Goal: Transaction & Acquisition: Subscribe to service/newsletter

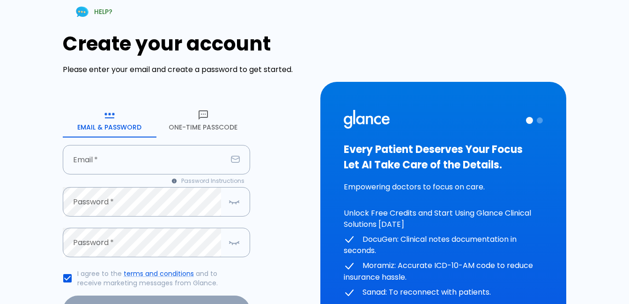
scroll to position [94, 0]
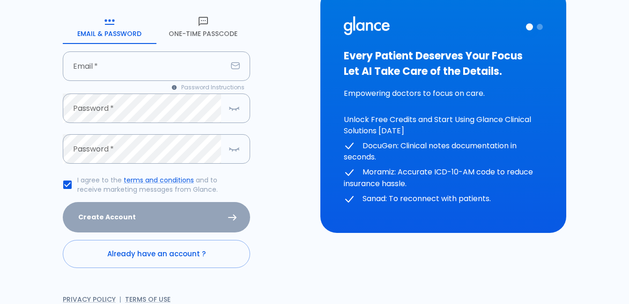
click at [216, 35] on button "One-Time Passcode" at bounding box center [203, 27] width 94 height 34
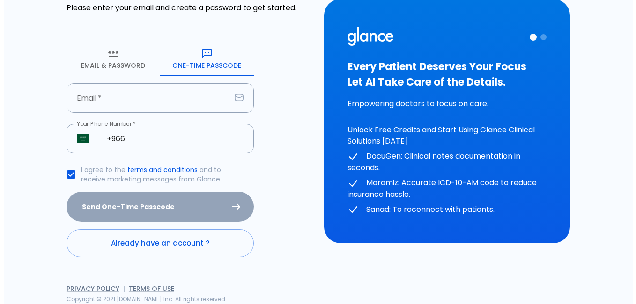
scroll to position [62, 0]
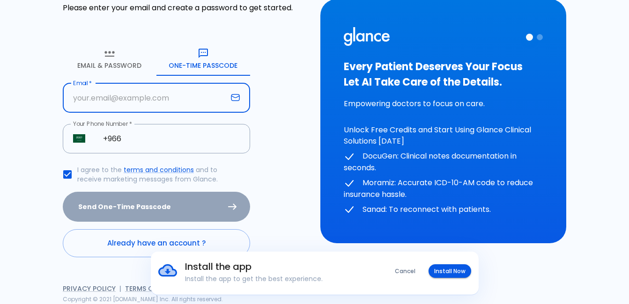
click at [139, 103] on input "Email   *" at bounding box center [145, 97] width 164 height 29
type input "a"
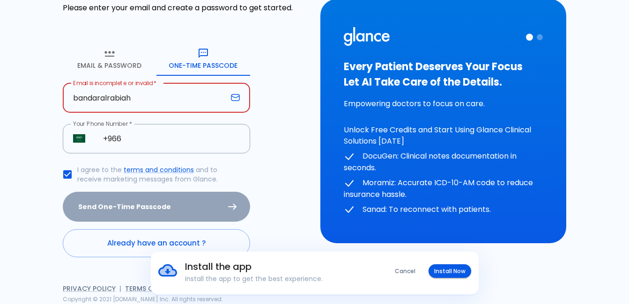
type input "bandaralrabiah"
click at [150, 95] on input "bandaralrabiah" at bounding box center [145, 97] width 164 height 29
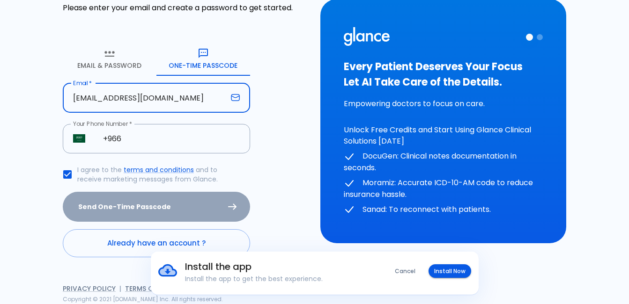
type input "[EMAIL_ADDRESS][DOMAIN_NAME]"
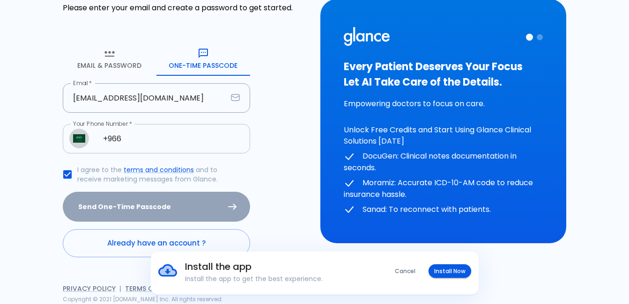
click at [186, 135] on input "+966" at bounding box center [171, 138] width 157 height 29
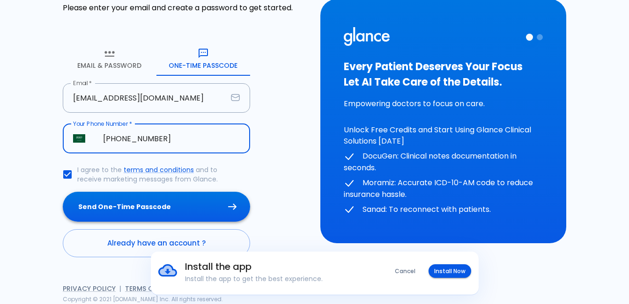
type input "[PHONE_NUMBER]"
click at [144, 211] on button "Send One-Time Passcode" at bounding box center [156, 207] width 187 height 30
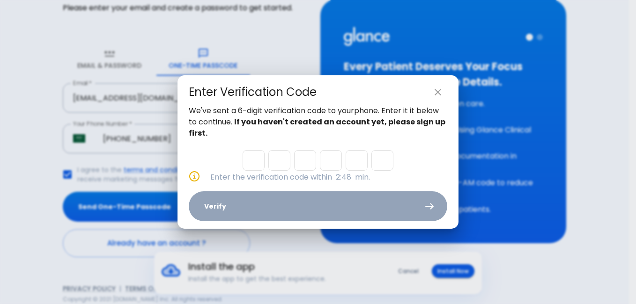
type input "2"
type input "0"
type input "3"
type input "8"
type input "4"
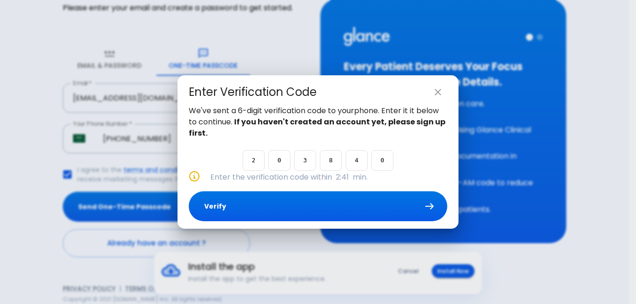
type input "0"
click at [330, 200] on button "Verify" at bounding box center [318, 206] width 258 height 30
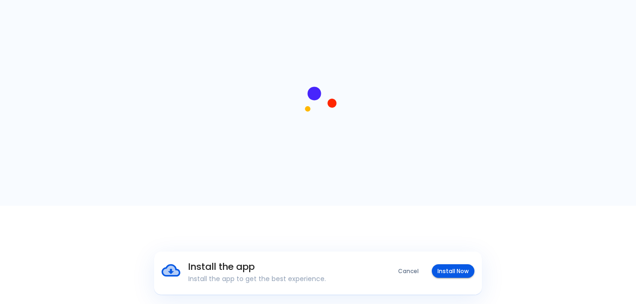
scroll to position [0, 0]
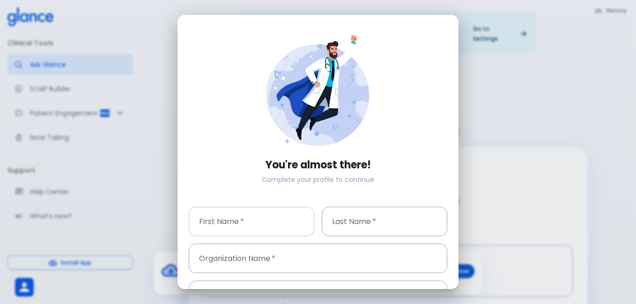
click at [267, 221] on input "First Name   *" at bounding box center [251, 221] width 125 height 29
type input "bandar"
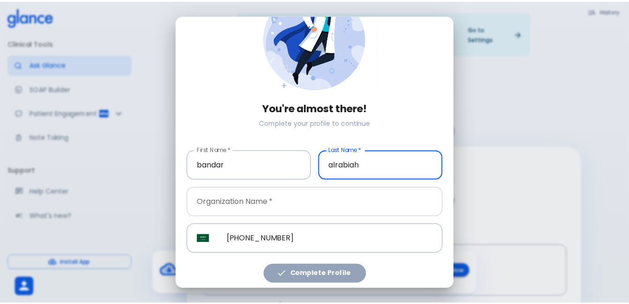
scroll to position [57, 0]
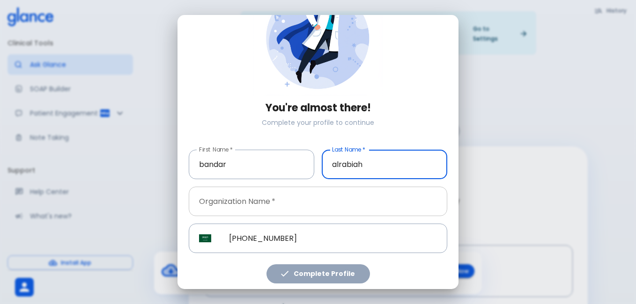
type input "alrabiah"
click at [306, 193] on input "Organization Name   *" at bounding box center [318, 201] width 258 height 29
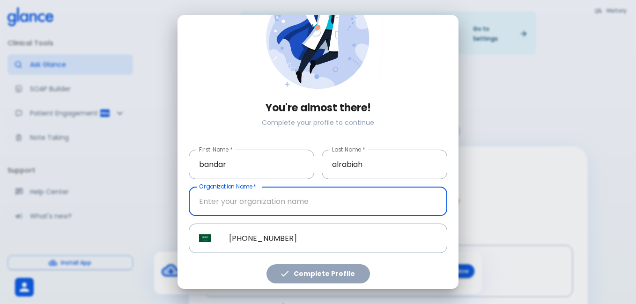
type input "K"
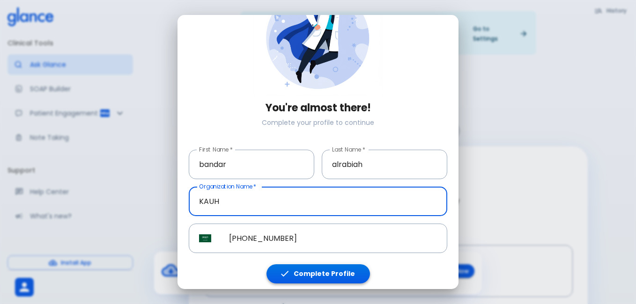
type input "KAUH"
click at [314, 269] on button "Complete Profile" at bounding box center [317, 273] width 103 height 19
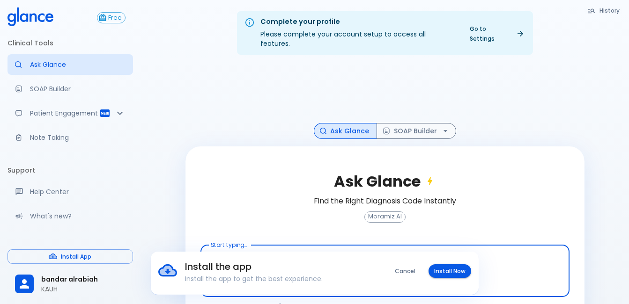
scroll to position [22, 0]
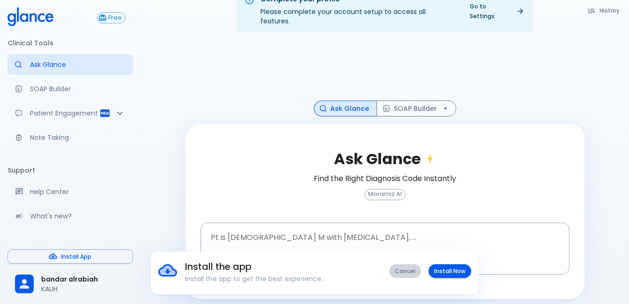
click at [416, 271] on button "Cancel" at bounding box center [405, 271] width 32 height 14
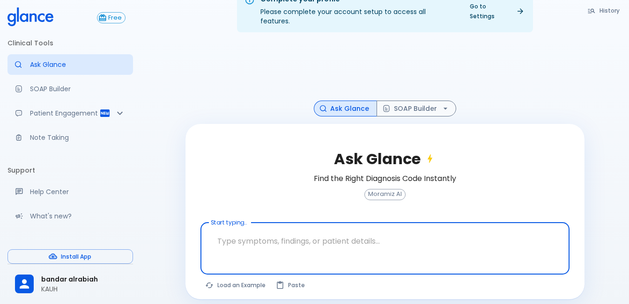
click at [324, 236] on textarea "Start typing..." at bounding box center [385, 241] width 356 height 29
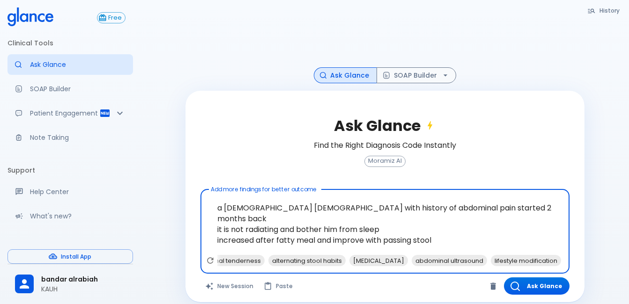
scroll to position [0, 51]
drag, startPoint x: 247, startPoint y: 199, endPoint x: 274, endPoint y: 215, distance: 31.7
click at [274, 215] on textarea "a [DEMOGRAPHIC_DATA] [DEMOGRAPHIC_DATA] with history of abdominal pain started …" at bounding box center [385, 224] width 356 height 62
type textarea "a [DEMOGRAPHIC_DATA] [DEMOGRAPHIC_DATA] with history of abdominal pain started …"
click at [414, 68] on button "SOAP Builder" at bounding box center [416, 75] width 80 height 16
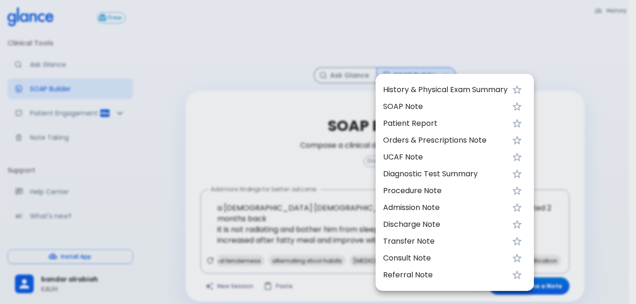
click at [415, 103] on span "SOAP Note" at bounding box center [445, 106] width 124 height 11
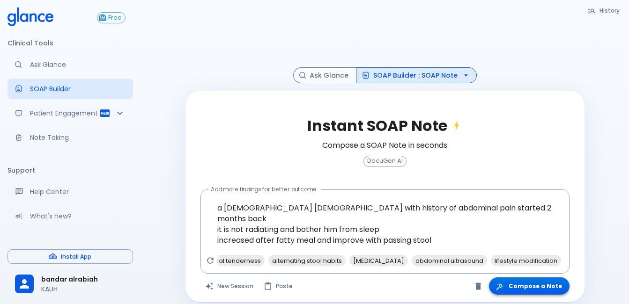
click at [530, 282] on button "Compose a Note" at bounding box center [529, 286] width 80 height 17
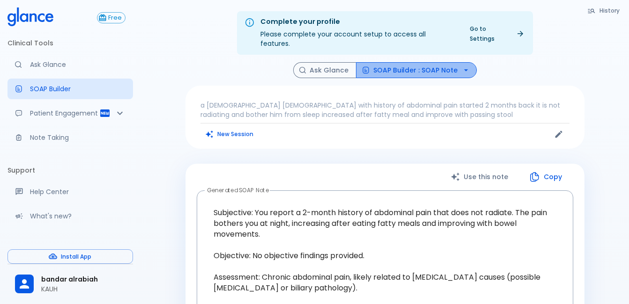
click at [440, 62] on button "SOAP Builder : SOAP Note" at bounding box center [416, 70] width 121 height 16
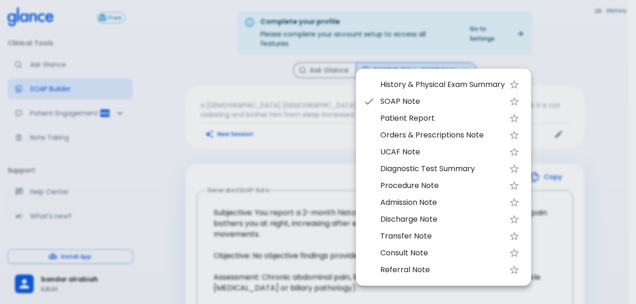
click at [399, 60] on div at bounding box center [318, 152] width 636 height 304
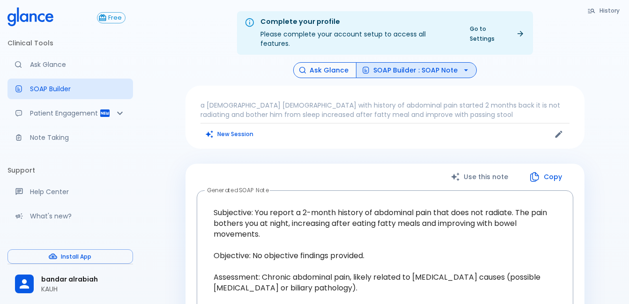
click at [332, 62] on button "Ask Glance" at bounding box center [324, 70] width 63 height 16
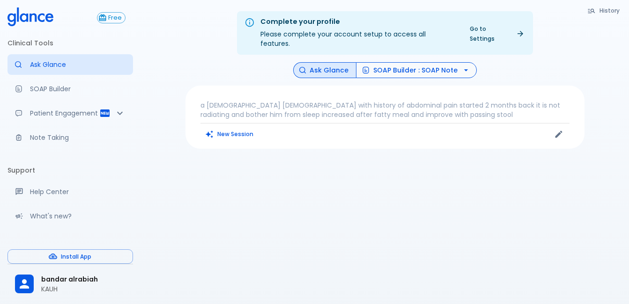
click at [444, 62] on button "SOAP Builder : SOAP Note" at bounding box center [416, 70] width 121 height 16
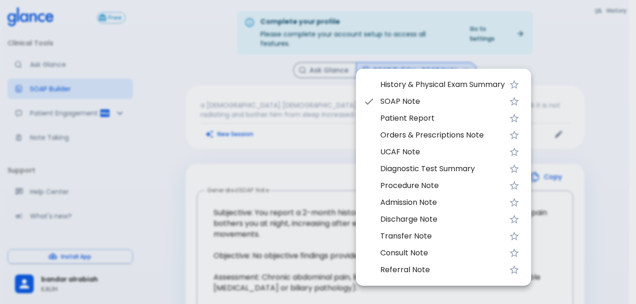
click at [293, 190] on div at bounding box center [318, 152] width 636 height 304
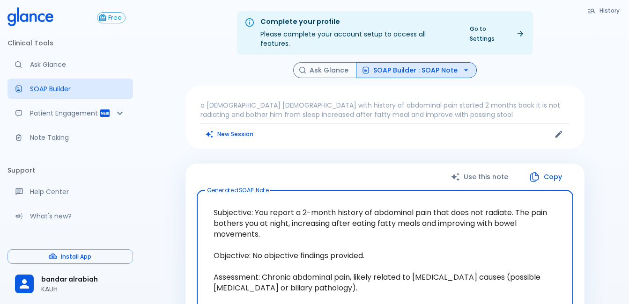
click at [303, 222] on textarea "Subjective: You report a 2-month history of abdominal pain that does not radiat…" at bounding box center [384, 272] width 363 height 148
click at [326, 62] on button "Ask Glance" at bounding box center [324, 70] width 63 height 16
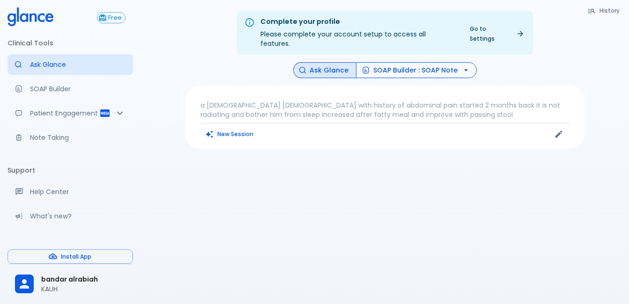
click at [414, 62] on button "SOAP Builder : SOAP Note" at bounding box center [416, 70] width 121 height 16
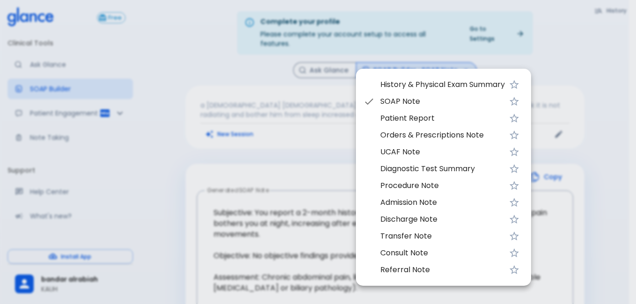
click at [303, 233] on div at bounding box center [318, 152] width 636 height 304
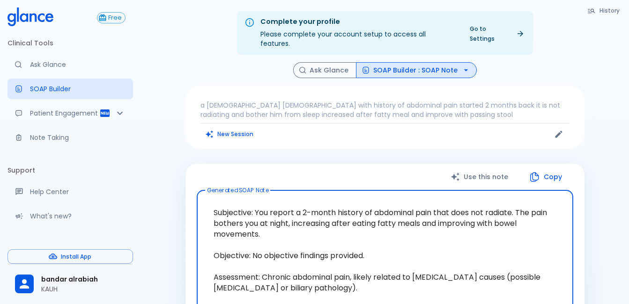
click at [216, 202] on textarea "Subjective: You report a 2-month history of abdominal pain that does not radiat…" at bounding box center [384, 272] width 363 height 148
click at [314, 62] on button "Ask Glance" at bounding box center [324, 70] width 63 height 16
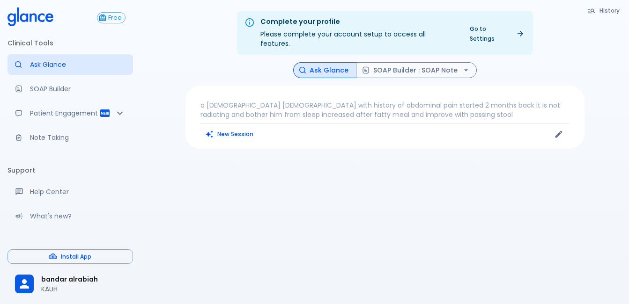
click at [300, 101] on p "a [DEMOGRAPHIC_DATA] [DEMOGRAPHIC_DATA] with history of abdominal pain started …" at bounding box center [384, 110] width 369 height 19
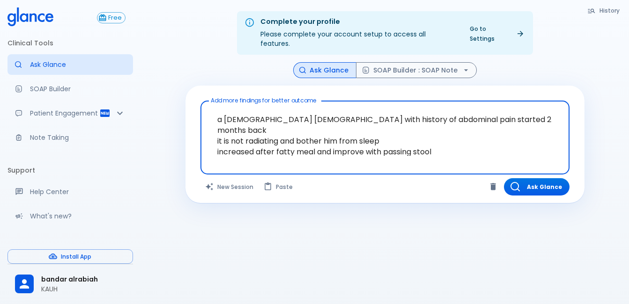
click at [450, 135] on textarea "a [DEMOGRAPHIC_DATA] [DEMOGRAPHIC_DATA] with history of abdominal pain started …" at bounding box center [385, 130] width 356 height 51
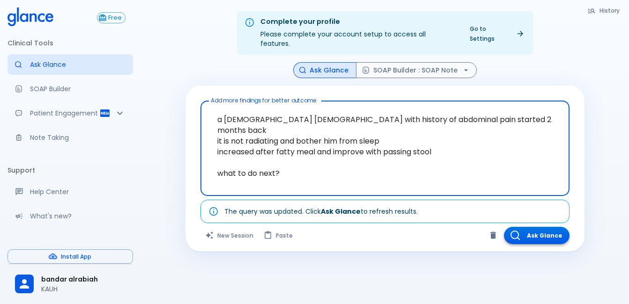
type textarea "a [DEMOGRAPHIC_DATA] [DEMOGRAPHIC_DATA] with history of abdominal pain started …"
click at [541, 227] on button "Ask Glance" at bounding box center [537, 235] width 66 height 17
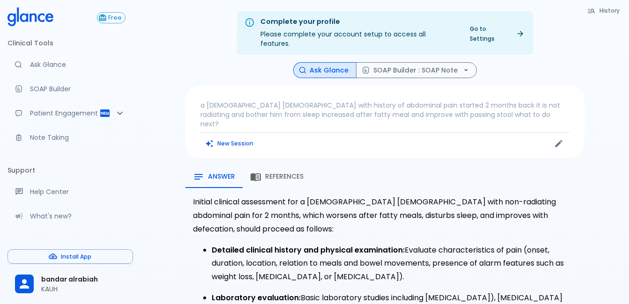
click at [273, 173] on span "References" at bounding box center [284, 177] width 38 height 8
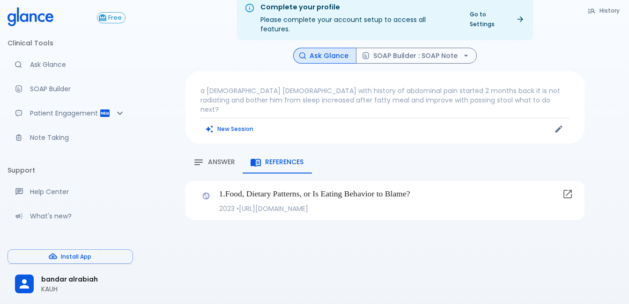
scroll to position [22, 0]
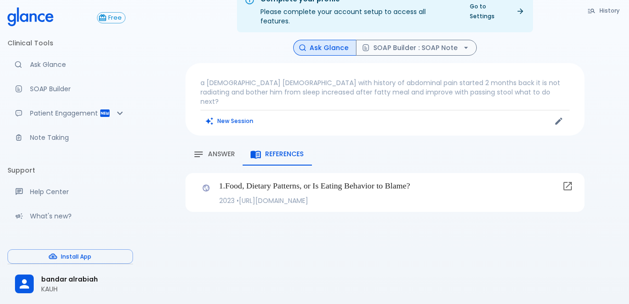
click at [218, 150] on span "Answer" at bounding box center [221, 154] width 27 height 8
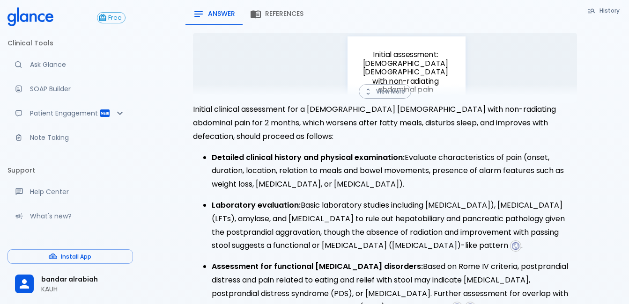
scroll to position [0, 0]
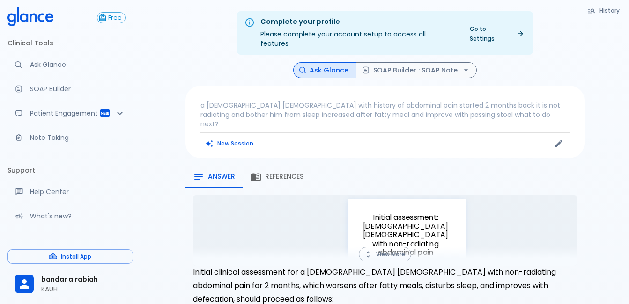
click at [282, 173] on span "References" at bounding box center [284, 177] width 38 height 8
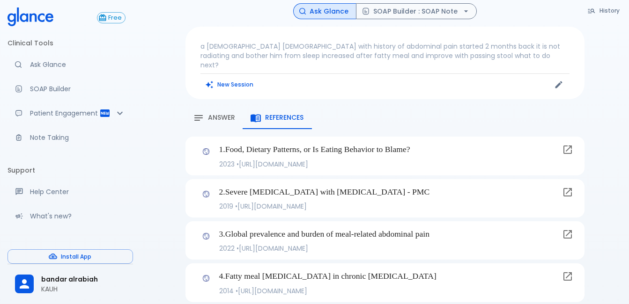
scroll to position [65, 0]
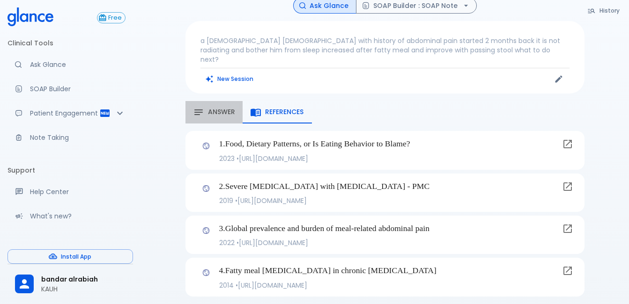
click at [220, 108] on span "Answer" at bounding box center [221, 112] width 27 height 8
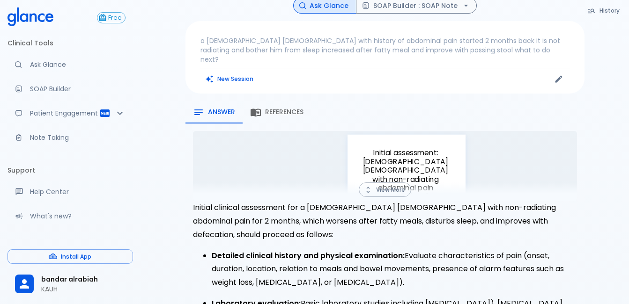
scroll to position [111, 0]
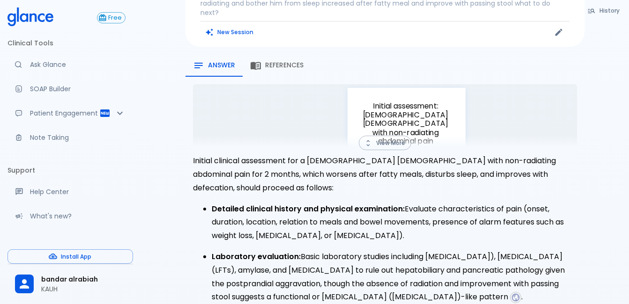
click at [380, 136] on button "View More" at bounding box center [384, 143] width 52 height 15
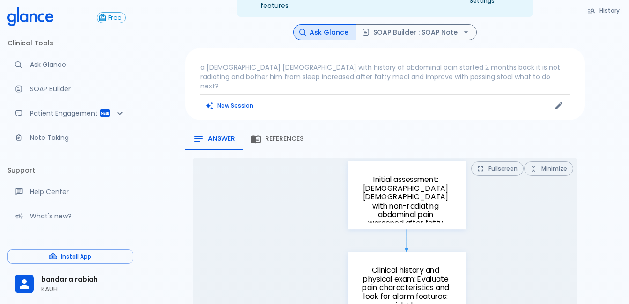
scroll to position [0, 0]
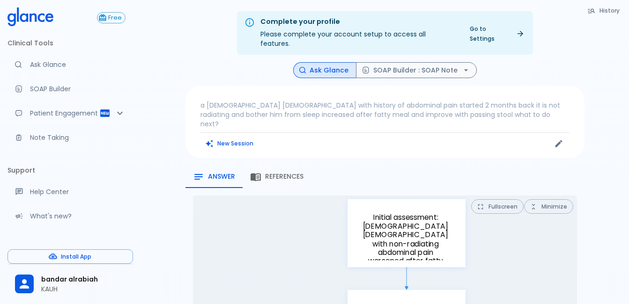
click at [346, 101] on p "a [DEMOGRAPHIC_DATA] [DEMOGRAPHIC_DATA] with history of abdominal pain started …" at bounding box center [384, 115] width 369 height 28
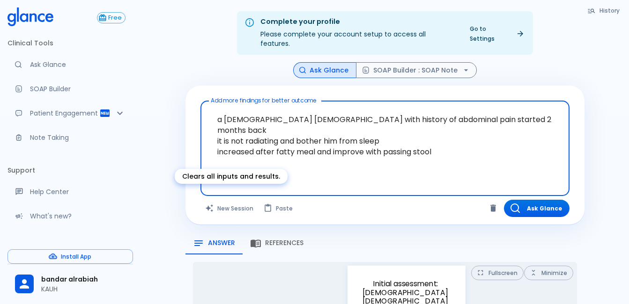
click at [239, 200] on button "New Session" at bounding box center [229, 208] width 58 height 17
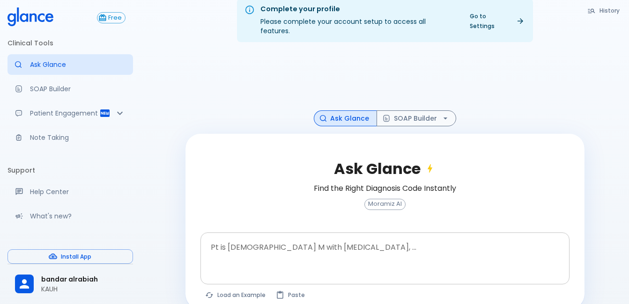
scroll to position [22, 0]
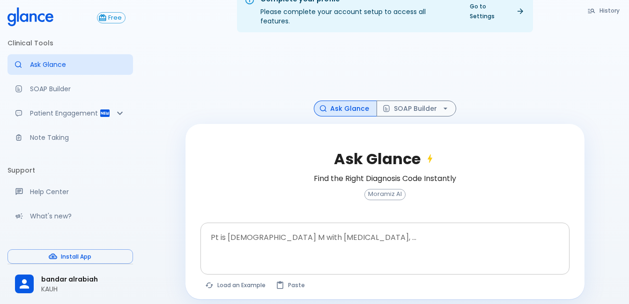
click at [314, 234] on textarea "Pt is [DEMOGRAPHIC_DATA] M with [MEDICAL_DATA], ..." at bounding box center [385, 241] width 356 height 29
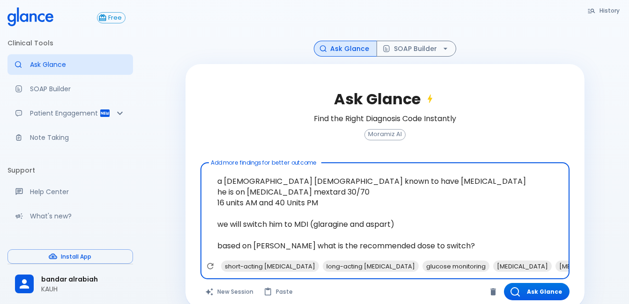
scroll to position [88, 0]
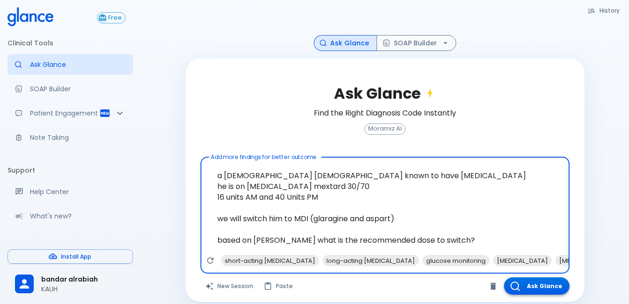
type textarea "a [DEMOGRAPHIC_DATA] [DEMOGRAPHIC_DATA] known to have [MEDICAL_DATA] he is on […"
click at [558, 278] on button "Ask Glance" at bounding box center [537, 286] width 66 height 17
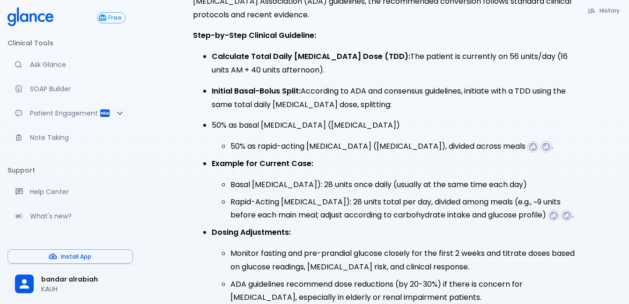
scroll to position [299, 0]
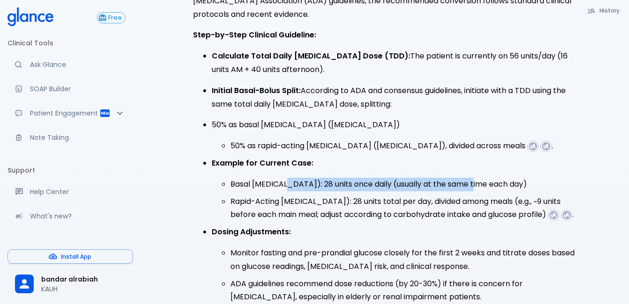
drag, startPoint x: 279, startPoint y: 166, endPoint x: 461, endPoint y: 171, distance: 182.1
click at [461, 178] on li "Basal [MEDICAL_DATA]): 28 units once daily (usually at the same time each day)" at bounding box center [403, 185] width 346 height 14
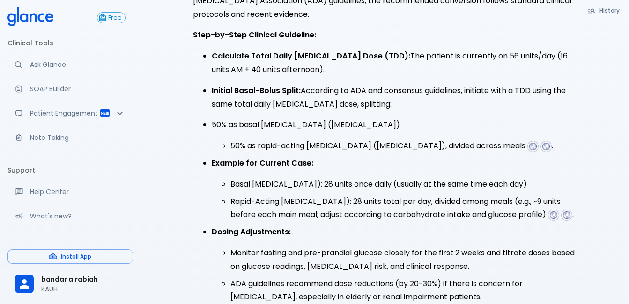
drag, startPoint x: 461, startPoint y: 171, endPoint x: 361, endPoint y: 184, distance: 101.5
click at [361, 195] on li "Rapid-Acting [MEDICAL_DATA]): 28 units total per day, divided among meals (e.g.…" at bounding box center [403, 208] width 346 height 27
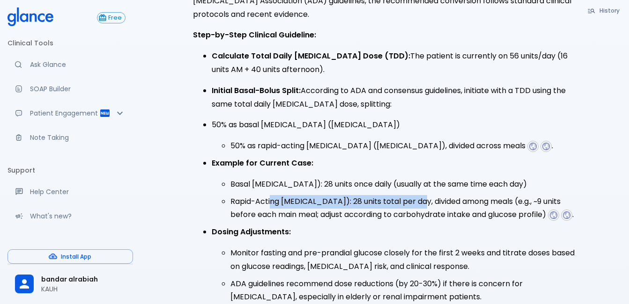
drag, startPoint x: 271, startPoint y: 182, endPoint x: 414, endPoint y: 180, distance: 143.7
click at [414, 195] on li "Rapid-Acting [MEDICAL_DATA]): 28 units total per day, divided among meals (e.g.…" at bounding box center [403, 208] width 346 height 27
drag, startPoint x: 414, startPoint y: 180, endPoint x: 367, endPoint y: 183, distance: 47.4
click at [362, 195] on li "Rapid-Acting [MEDICAL_DATA]): 28 units total per day, divided among meals (e.g.…" at bounding box center [403, 208] width 346 height 27
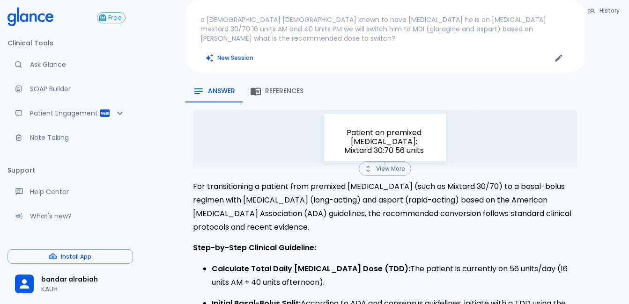
scroll to position [0, 0]
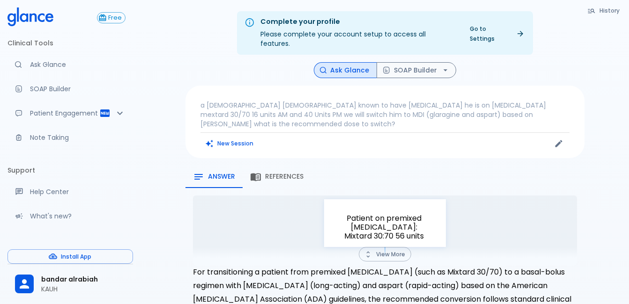
click at [397, 247] on button "View More" at bounding box center [384, 254] width 52 height 15
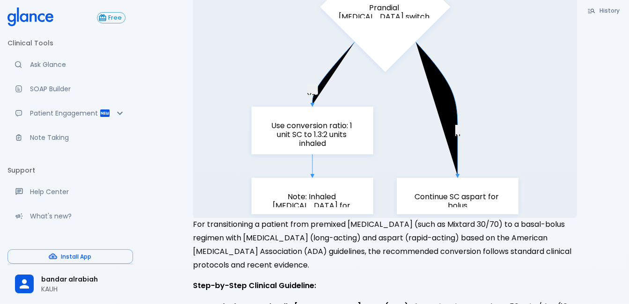
scroll to position [889, 0]
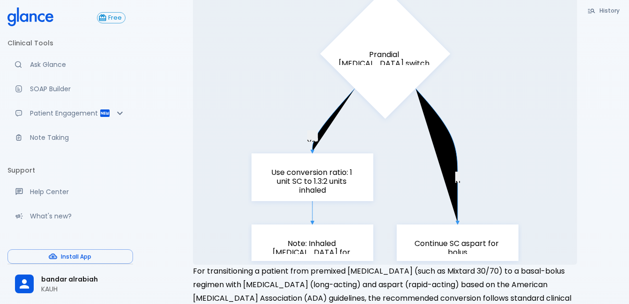
drag, startPoint x: 270, startPoint y: 148, endPoint x: 326, endPoint y: 167, distance: 59.3
click at [326, 168] on p "Use conversion ratio: 1 unit SC to 1.3:2 units inhaled" at bounding box center [312, 181] width 94 height 27
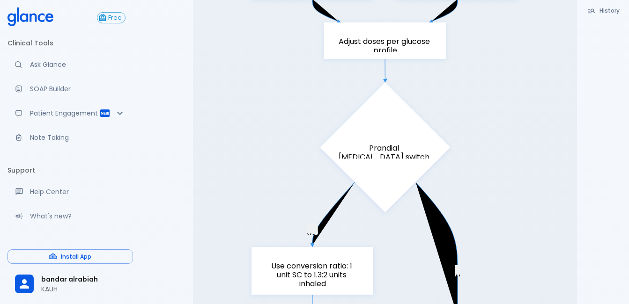
scroll to position [842, 0]
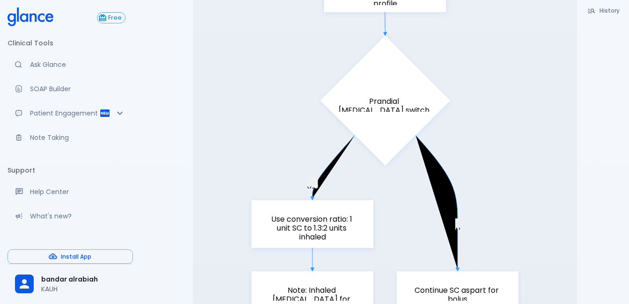
drag, startPoint x: 445, startPoint y: 189, endPoint x: 459, endPoint y: 202, distance: 19.2
drag, startPoint x: 459, startPoint y: 202, endPoint x: 446, endPoint y: 203, distance: 12.7
drag, startPoint x: 449, startPoint y: 204, endPoint x: 455, endPoint y: 202, distance: 6.2
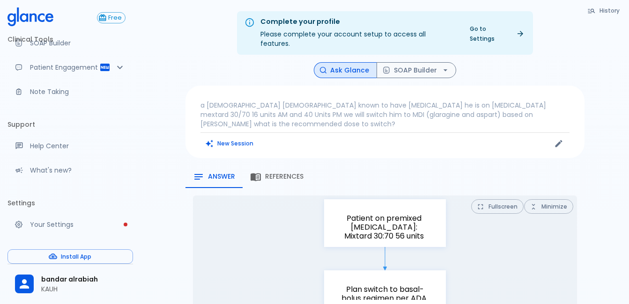
scroll to position [0, 0]
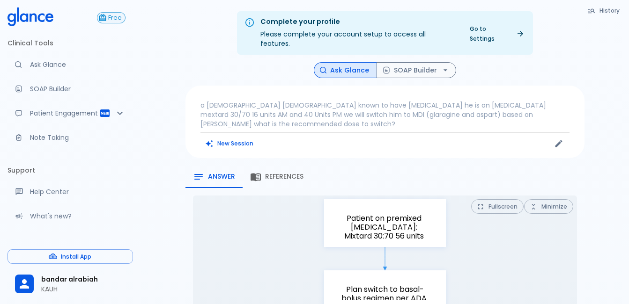
click at [107, 15] on span "Free" at bounding box center [115, 18] width 20 height 7
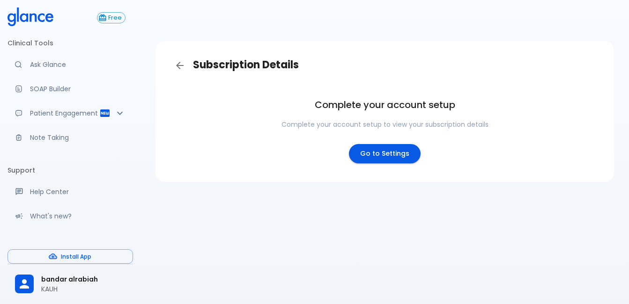
click at [380, 156] on link "Go to Settings" at bounding box center [385, 153] width 72 height 19
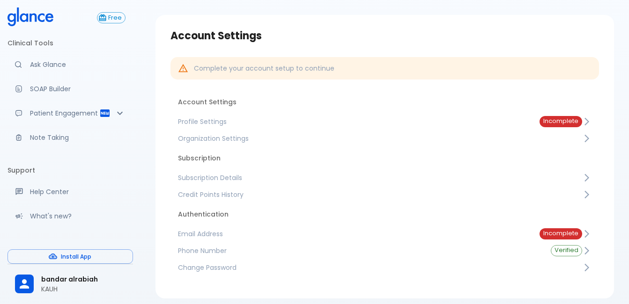
scroll to position [47, 0]
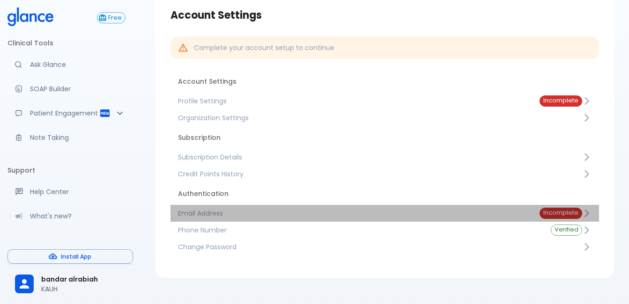
click at [408, 214] on span "Email Address" at bounding box center [351, 213] width 346 height 9
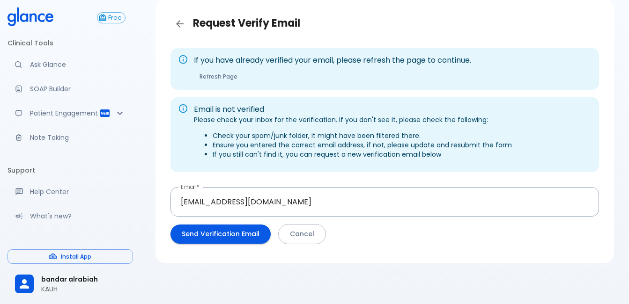
click at [300, 231] on button "Cancel" at bounding box center [302, 234] width 48 height 20
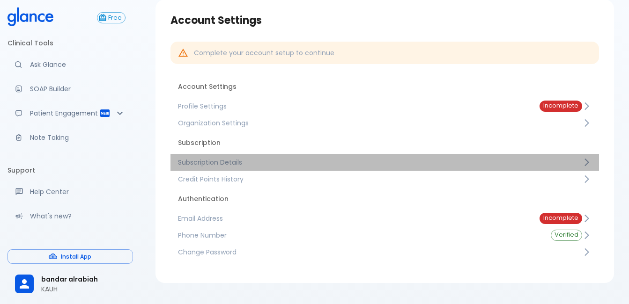
click at [360, 166] on span "Subscription Details" at bounding box center [380, 162] width 404 height 9
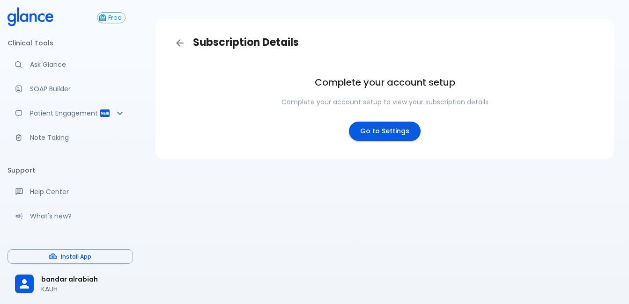
click at [376, 132] on link "Go to Settings" at bounding box center [385, 131] width 72 height 19
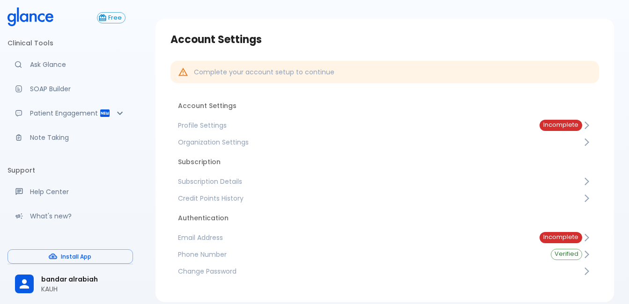
click at [412, 124] on span "Profile Settings" at bounding box center [351, 125] width 346 height 9
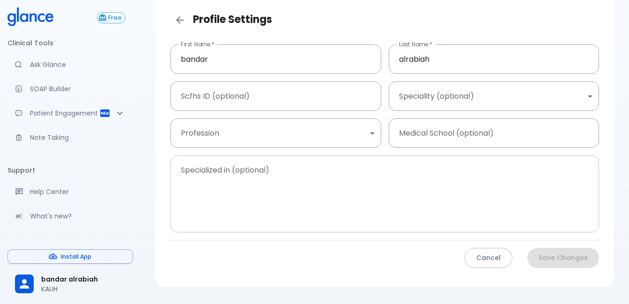
scroll to position [22, 0]
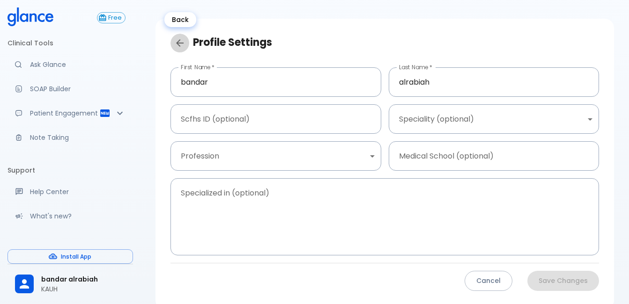
click at [179, 40] on icon "Back" at bounding box center [179, 42] width 7 height 7
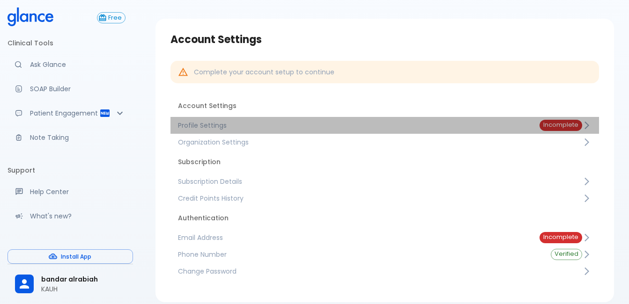
click at [541, 123] on span "Incomplete" at bounding box center [560, 125] width 43 height 7
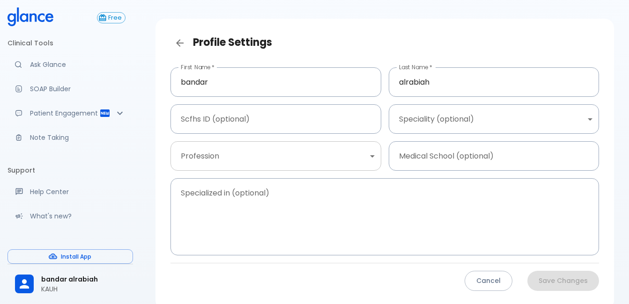
click at [322, 158] on body "↧ pull to refresh ↧ Free Clinical Tools Ask Glance SOAP Builder Patient Engagem…" at bounding box center [314, 164] width 629 height 373
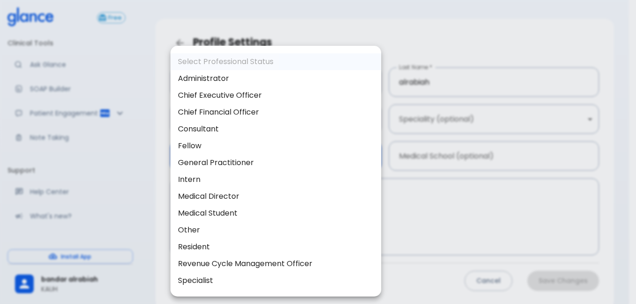
click at [235, 132] on li "Consultant" at bounding box center [275, 129] width 211 height 17
type input "consultant"
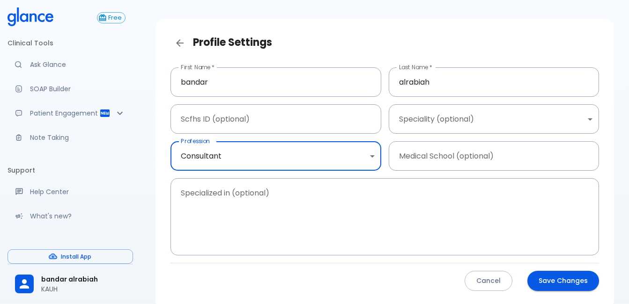
click at [580, 290] on button "Save Changes" at bounding box center [563, 281] width 72 height 20
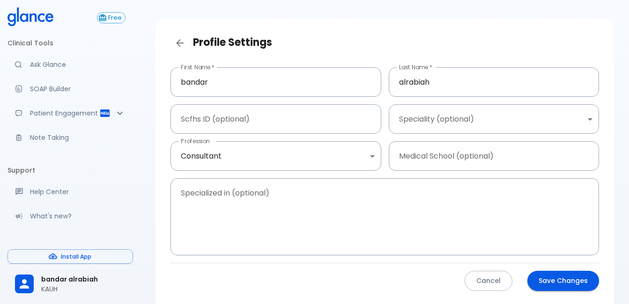
click at [548, 276] on button "Save Changes" at bounding box center [563, 281] width 72 height 20
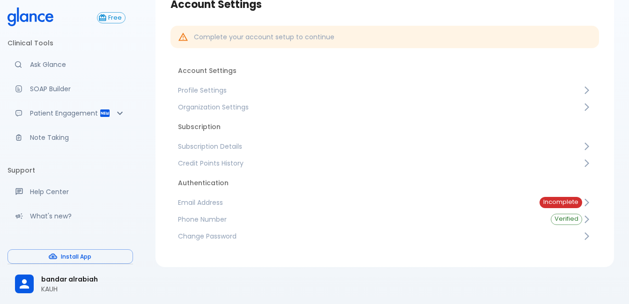
scroll to position [62, 0]
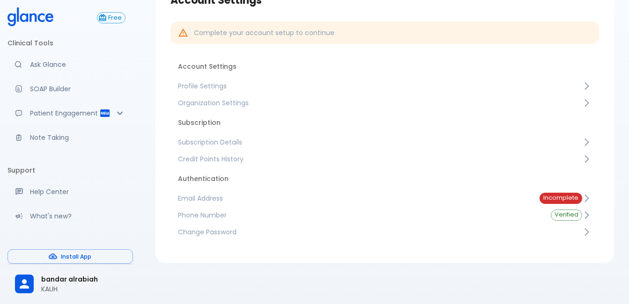
click at [492, 201] on span "Email Address" at bounding box center [351, 198] width 346 height 9
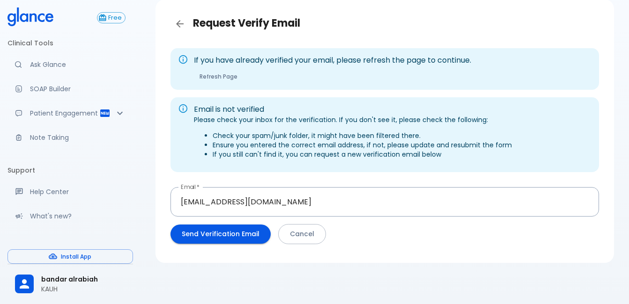
scroll to position [42, 0]
click at [223, 238] on button "Send Verification Email" at bounding box center [220, 234] width 100 height 19
click at [180, 27] on icon "Back" at bounding box center [179, 23] width 7 height 7
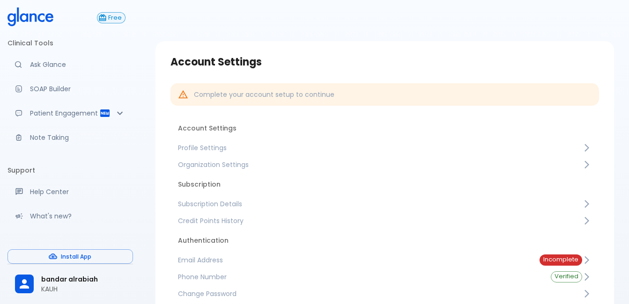
click at [107, 20] on span "Free" at bounding box center [115, 18] width 20 height 7
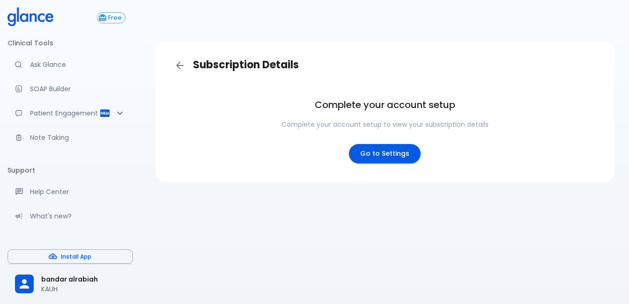
click at [374, 153] on link "Go to Settings" at bounding box center [385, 153] width 72 height 19
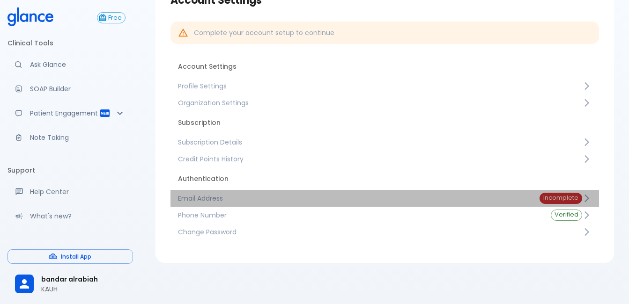
click at [520, 195] on span "Email Address" at bounding box center [351, 198] width 346 height 9
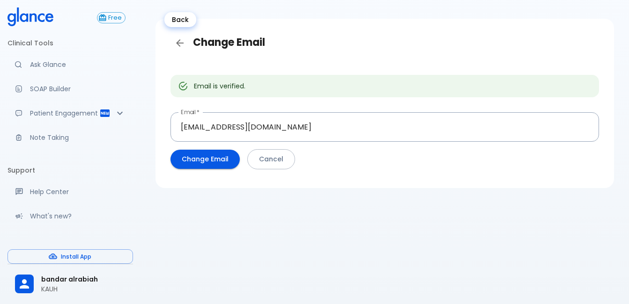
click at [175, 44] on icon "Back" at bounding box center [179, 42] width 11 height 11
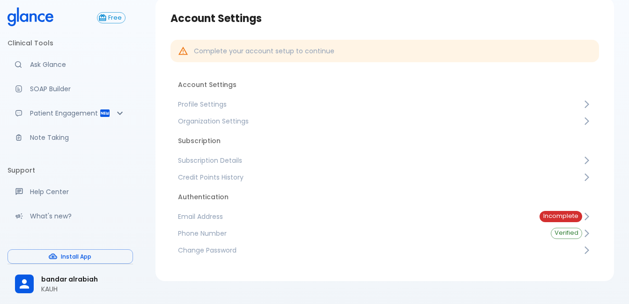
scroll to position [62, 0]
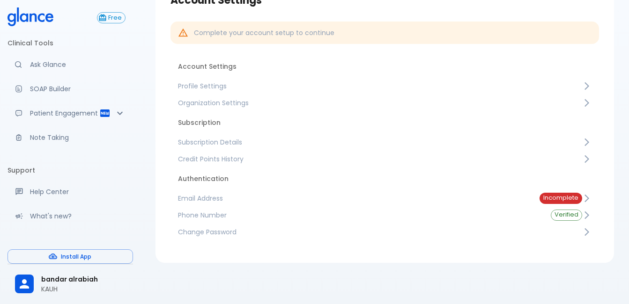
click at [353, 146] on span "Subscription Details" at bounding box center [380, 142] width 404 height 9
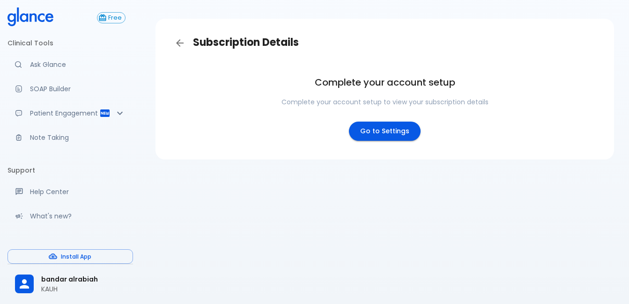
click at [373, 131] on link "Go to Settings" at bounding box center [385, 131] width 72 height 19
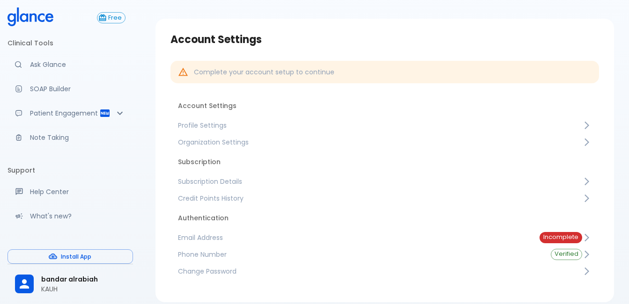
click at [556, 240] on span "Incomplete" at bounding box center [560, 237] width 43 height 7
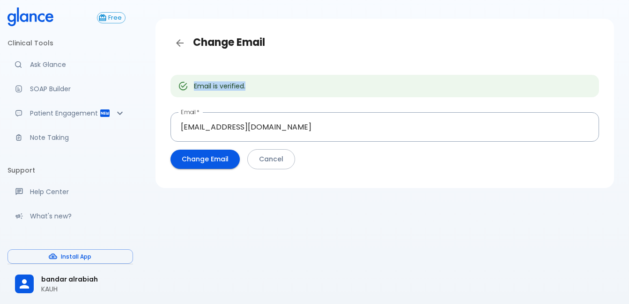
drag, startPoint x: 193, startPoint y: 81, endPoint x: 254, endPoint y: 88, distance: 60.7
click at [254, 88] on div "Email is verified." at bounding box center [384, 86] width 428 height 22
drag, startPoint x: 254, startPoint y: 88, endPoint x: 229, endPoint y: 88, distance: 24.3
click at [229, 88] on div "Email is verified." at bounding box center [219, 86] width 51 height 17
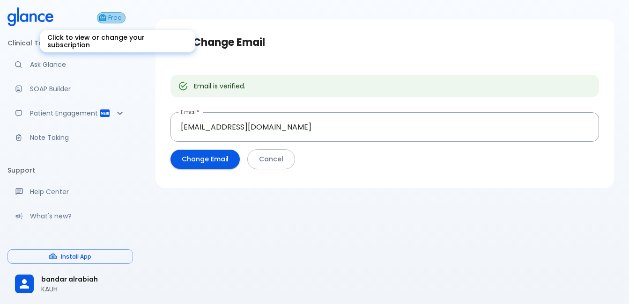
click at [118, 12] on button "Free" at bounding box center [111, 17] width 29 height 11
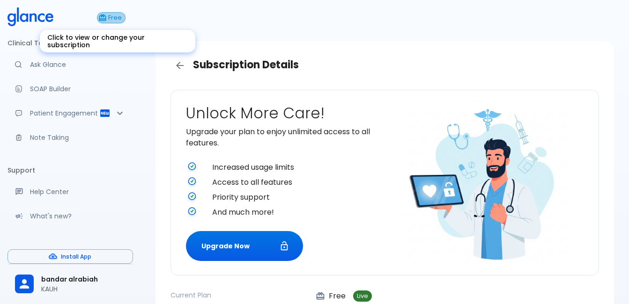
click at [107, 23] on button "Free" at bounding box center [111, 17] width 29 height 11
click at [116, 16] on span "Free" at bounding box center [115, 18] width 20 height 7
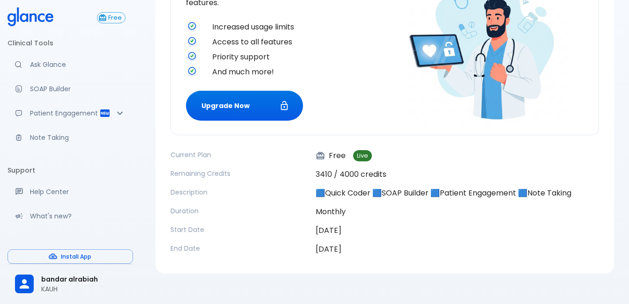
scroll to position [151, 0]
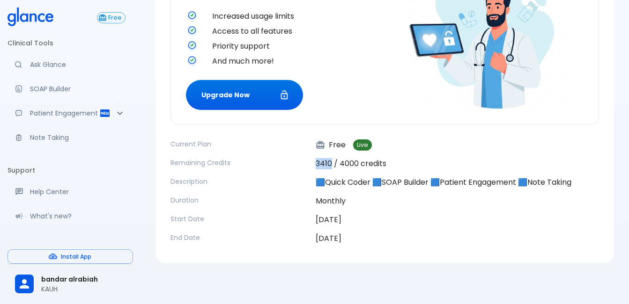
drag, startPoint x: 330, startPoint y: 164, endPoint x: 314, endPoint y: 161, distance: 16.7
click at [314, 161] on div "Current Plan Free Live Remaining Credits 3410 / 4000 credits Description 🟦Quick…" at bounding box center [384, 191] width 428 height 105
drag, startPoint x: 314, startPoint y: 161, endPoint x: 341, endPoint y: 167, distance: 28.4
click at [341, 167] on p "3410 / 4000 credits" at bounding box center [456, 163] width 283 height 11
drag, startPoint x: 340, startPoint y: 165, endPoint x: 359, endPoint y: 165, distance: 19.2
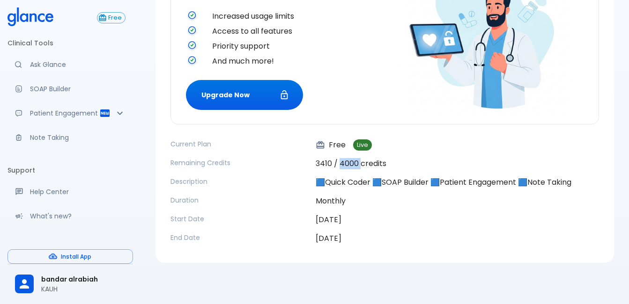
click at [359, 165] on p "3410 / 4000 credits" at bounding box center [456, 163] width 283 height 11
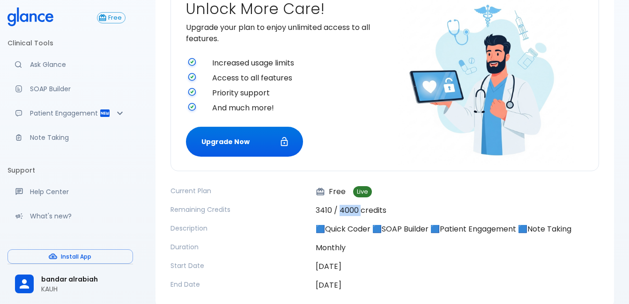
scroll to position [0, 0]
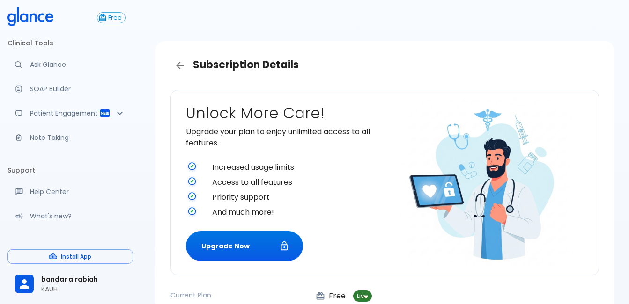
click at [182, 67] on icon "Back" at bounding box center [179, 65] width 11 height 11
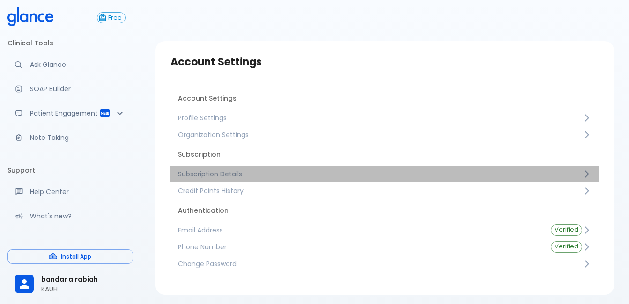
click at [292, 172] on span "Subscription Details" at bounding box center [380, 173] width 404 height 9
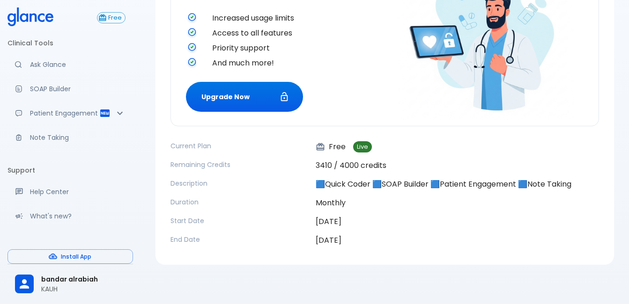
scroll to position [151, 0]
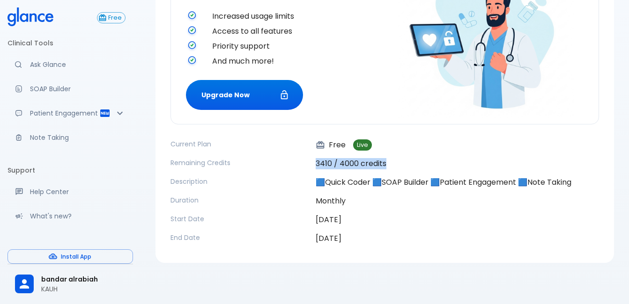
drag, startPoint x: 309, startPoint y: 164, endPoint x: 390, endPoint y: 162, distance: 80.5
click at [390, 162] on div "Current Plan Free Live Remaining Credits 3410 / 4000 credits Description 🟦Quick…" at bounding box center [384, 191] width 428 height 105
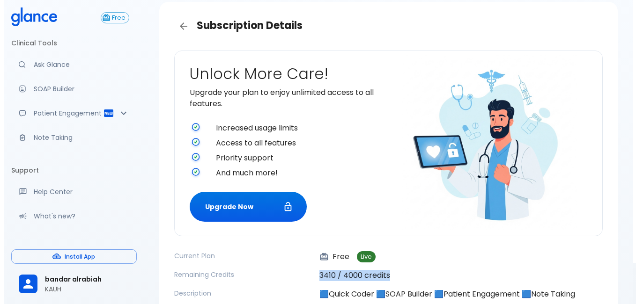
scroll to position [94, 0]
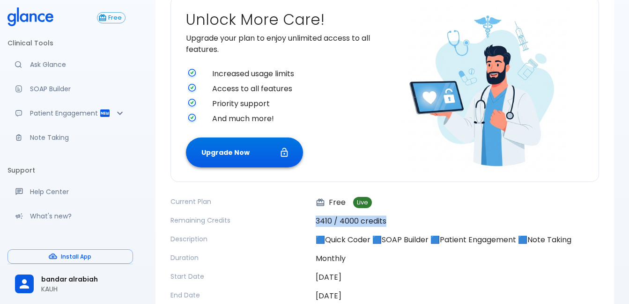
click at [239, 161] on button "Upgrade Now" at bounding box center [244, 153] width 117 height 30
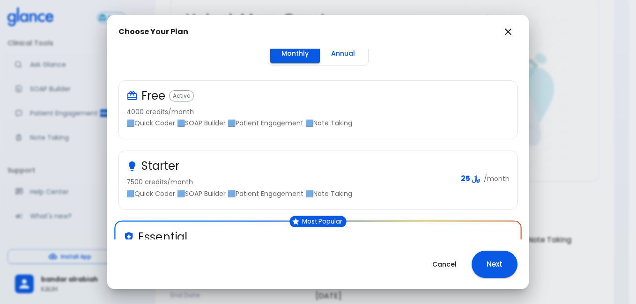
scroll to position [0, 0]
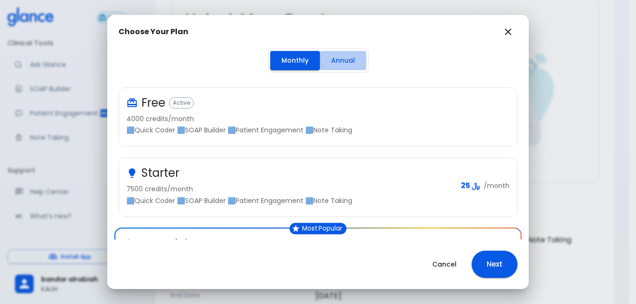
click at [338, 60] on button "Annual" at bounding box center [343, 60] width 46 height 19
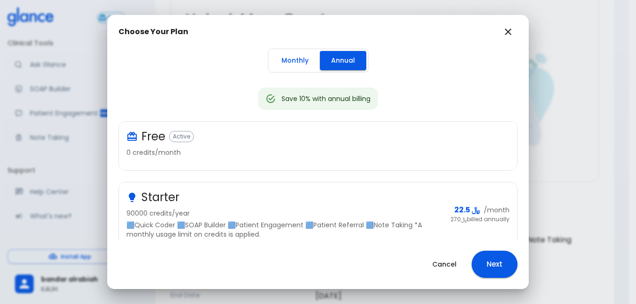
click at [282, 59] on button "Monthly" at bounding box center [295, 60] width 50 height 19
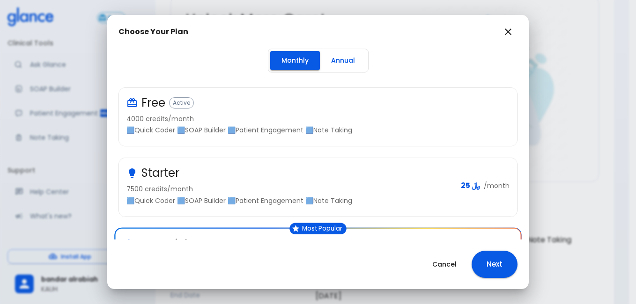
click at [337, 63] on button "Annual" at bounding box center [343, 60] width 46 height 19
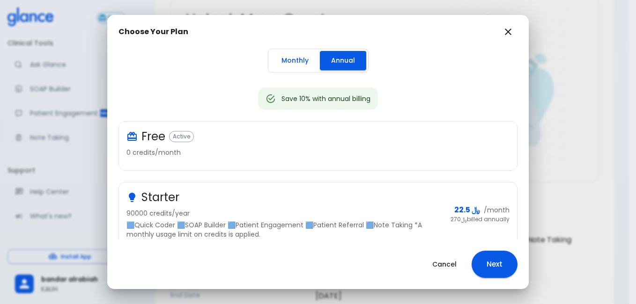
click at [300, 61] on button "Monthly" at bounding box center [295, 60] width 50 height 19
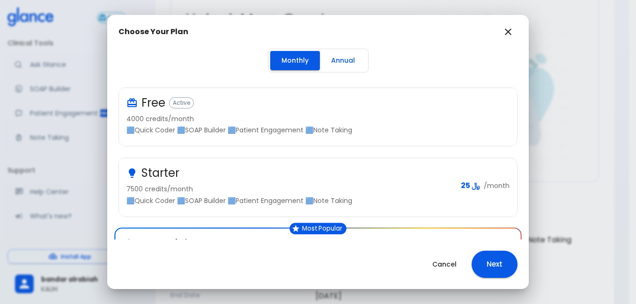
click at [332, 66] on button "Annual" at bounding box center [343, 60] width 46 height 19
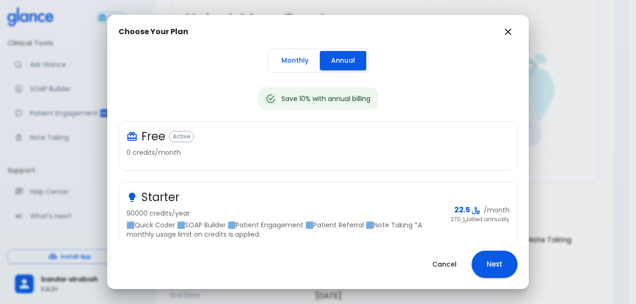
click at [285, 65] on button "Monthly" at bounding box center [295, 60] width 50 height 19
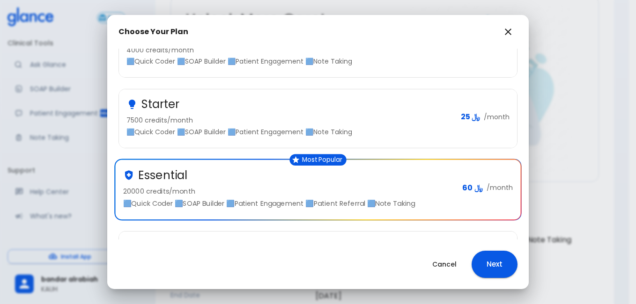
scroll to position [129, 0]
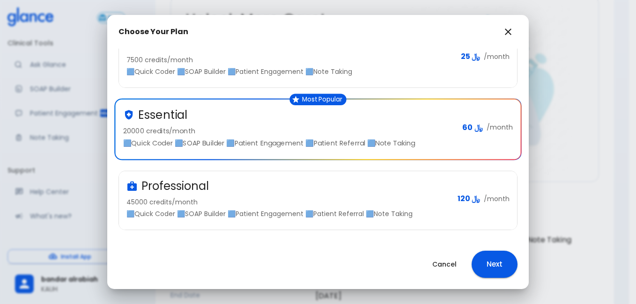
click at [288, 190] on div "Professional" at bounding box center [287, 186] width 323 height 15
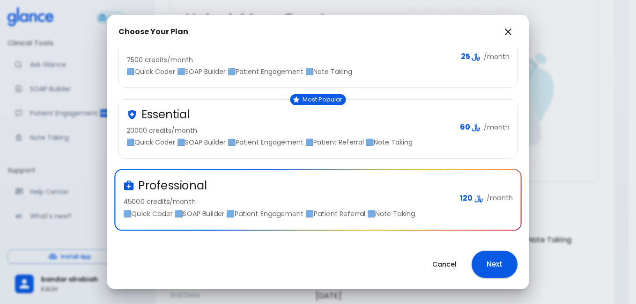
click at [481, 264] on button "Next" at bounding box center [494, 264] width 46 height 27
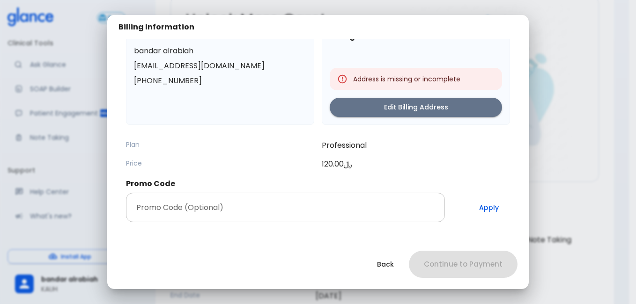
click at [278, 206] on input "Promo Code (Optional)" at bounding box center [285, 207] width 319 height 29
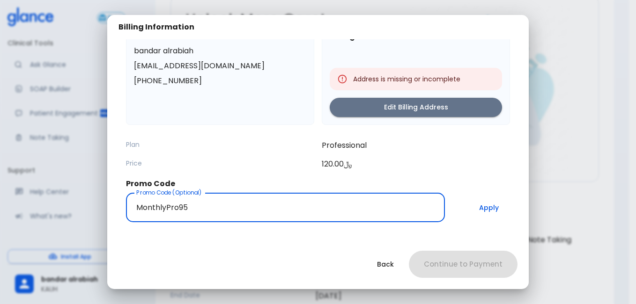
type input "MonthlyPro95"
click at [475, 209] on button "Apply" at bounding box center [489, 207] width 42 height 29
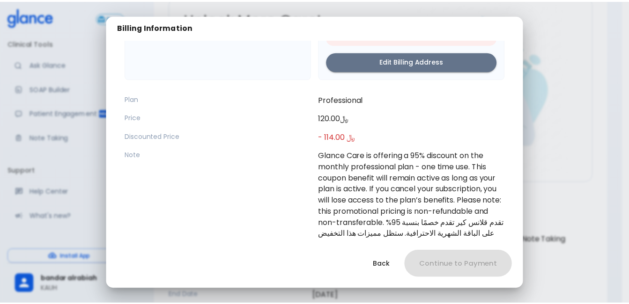
scroll to position [0, 0]
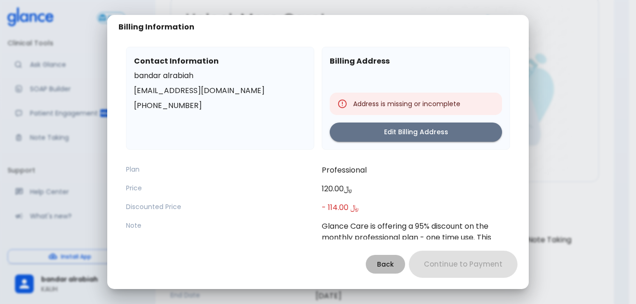
click at [392, 263] on button "Back" at bounding box center [385, 264] width 39 height 19
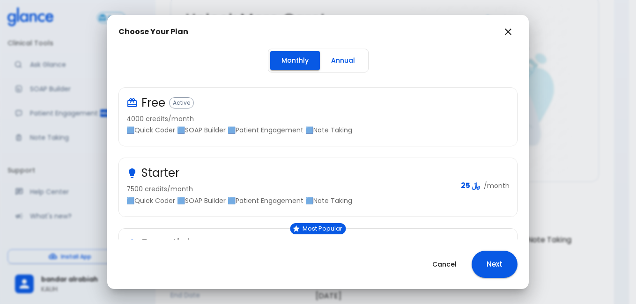
click at [439, 262] on button "Cancel" at bounding box center [444, 264] width 47 height 19
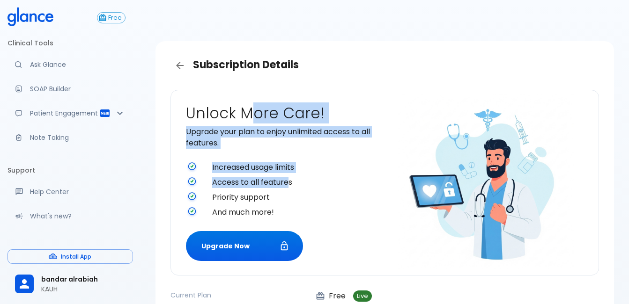
drag, startPoint x: 246, startPoint y: 109, endPoint x: 290, endPoint y: 181, distance: 84.4
click at [290, 181] on div "Unlock More Care! Upgrade your plan to enjoy unlimited access to all features. …" at bounding box center [283, 182] width 195 height 157
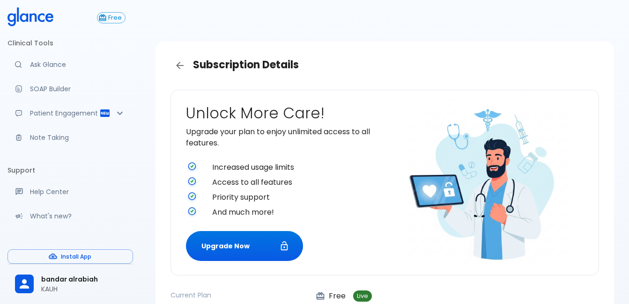
drag, startPoint x: 290, startPoint y: 181, endPoint x: 395, endPoint y: 63, distance: 158.1
click at [395, 63] on h3 "Subscription Details" at bounding box center [384, 65] width 428 height 19
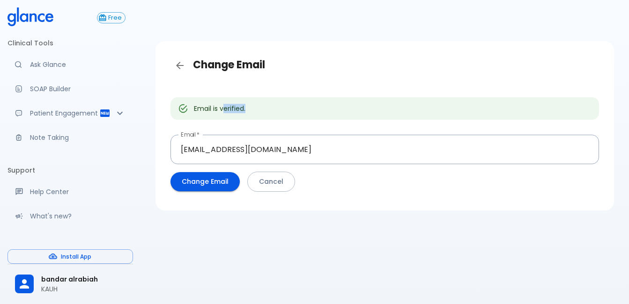
drag, startPoint x: 224, startPoint y: 107, endPoint x: 243, endPoint y: 123, distance: 25.3
click at [243, 123] on div "Email is verified. Email   * bandaralrabiah@hotmail.com Email   * Change Email …" at bounding box center [384, 142] width 443 height 121
drag, startPoint x: 243, startPoint y: 123, endPoint x: 223, endPoint y: 110, distance: 23.5
click at [223, 110] on div "Email is verified." at bounding box center [219, 108] width 51 height 17
drag, startPoint x: 219, startPoint y: 108, endPoint x: 265, endPoint y: 96, distance: 46.9
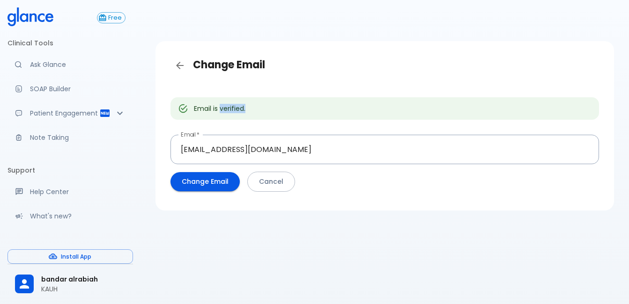
click at [265, 96] on div "Email is verified. Email   * bandaralrabiah@hotmail.com Email   * Change Email …" at bounding box center [384, 142] width 443 height 121
click at [481, 85] on div "Email is verified. Email   * bandaralrabiah@hotmail.com Email   * Change Email …" at bounding box center [384, 142] width 443 height 121
